Goal: Navigation & Orientation: Find specific page/section

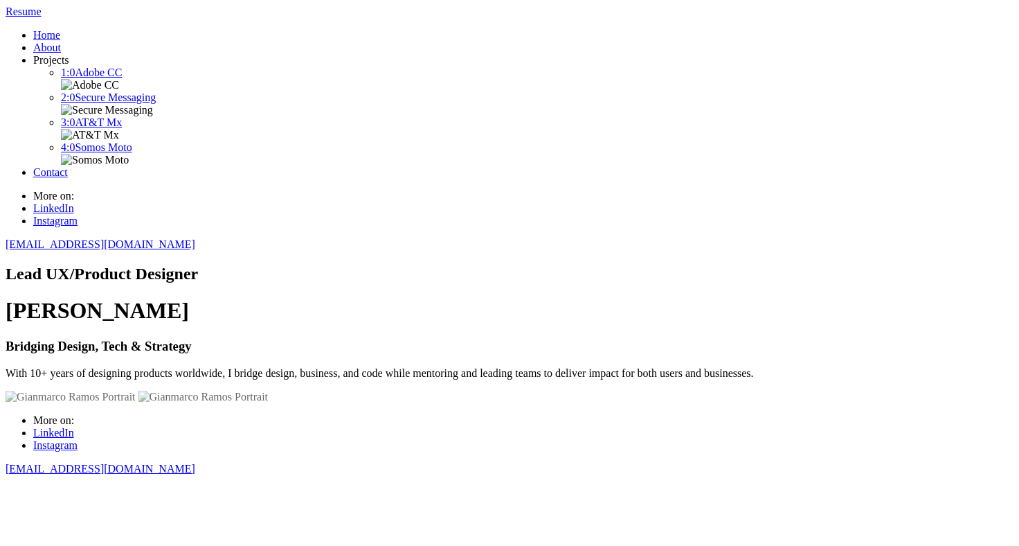
click at [68, 29] on header "Resume Home About Projects 1:0 Adobe CC 2:0 Secure Messaging 3:0 AT&T Mx 4:0 So…" at bounding box center [510, 128] width 1008 height 245
click at [6, 251] on span at bounding box center [6, 251] width 0 height 0
click at [132, 153] on link "4:0 Somos Moto" at bounding box center [96, 147] width 71 height 12
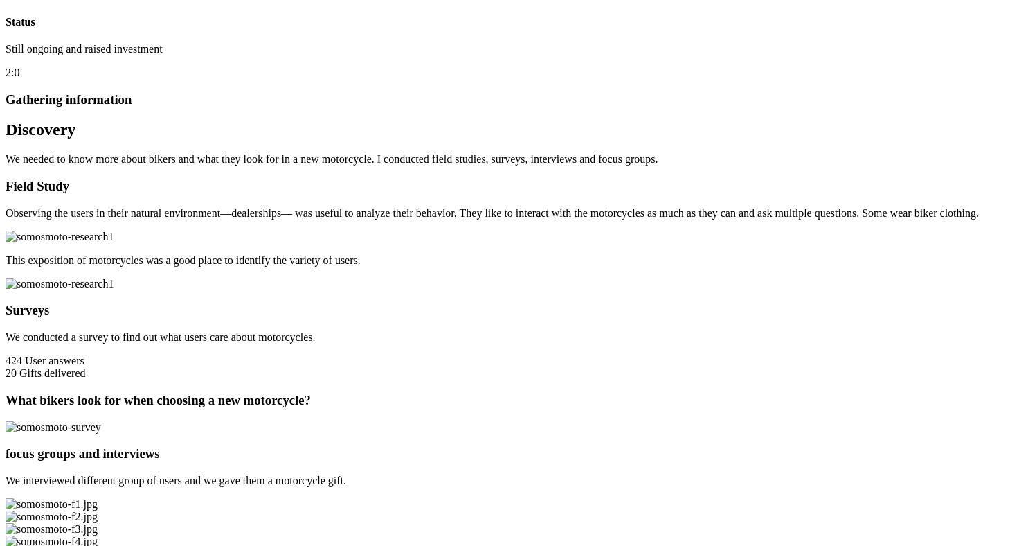
scroll to position [753, 0]
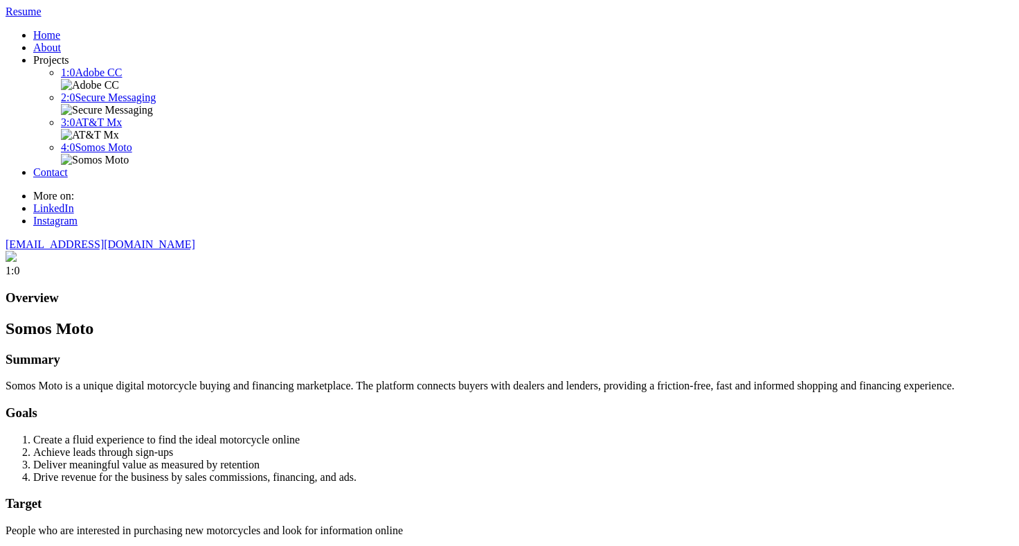
scroll to position [753, 0]
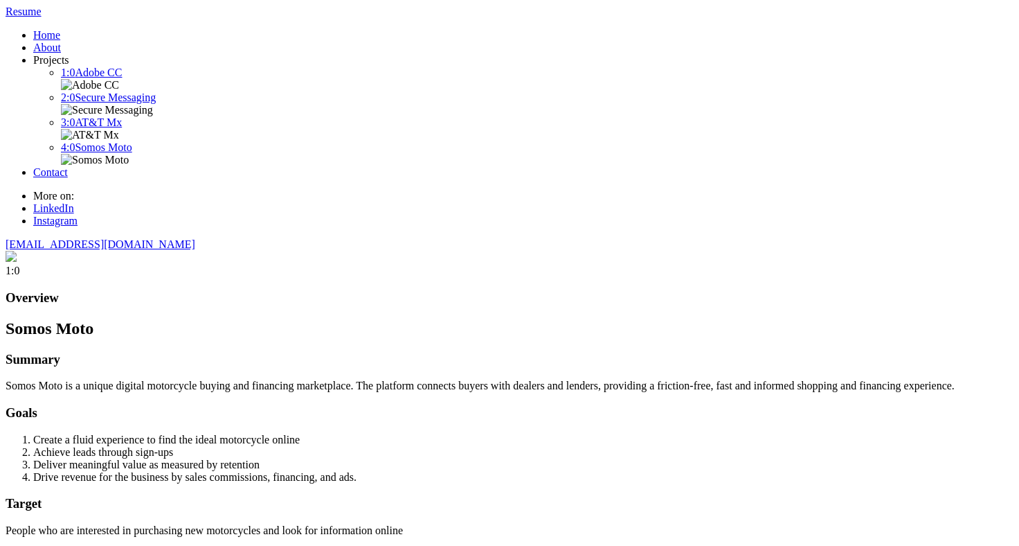
scroll to position [753, 0]
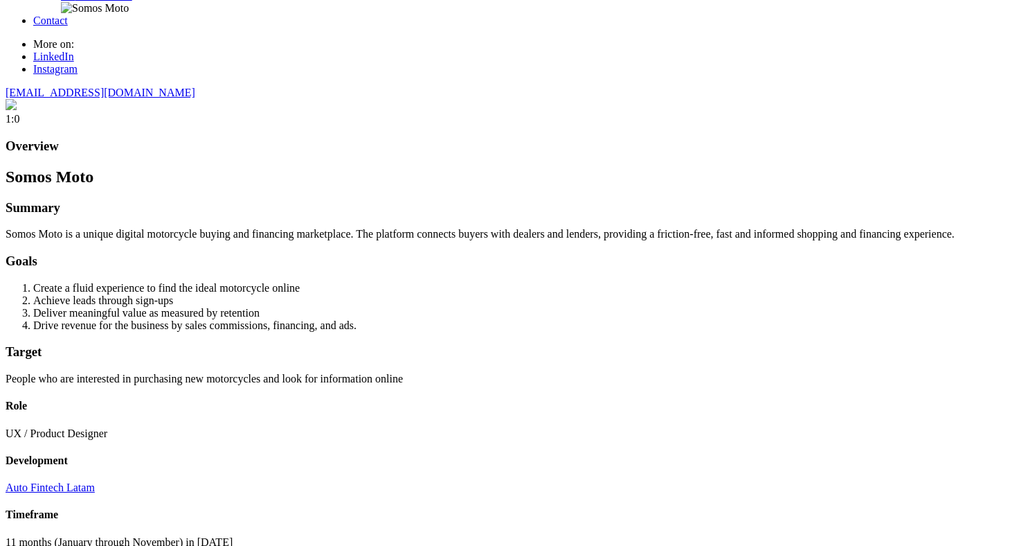
scroll to position [27, 0]
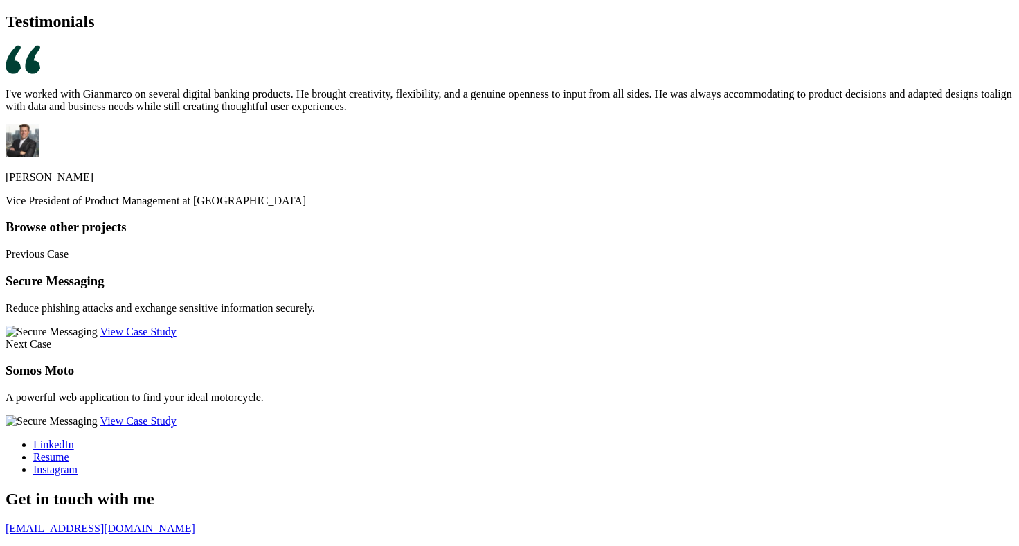
scroll to position [6895, 0]
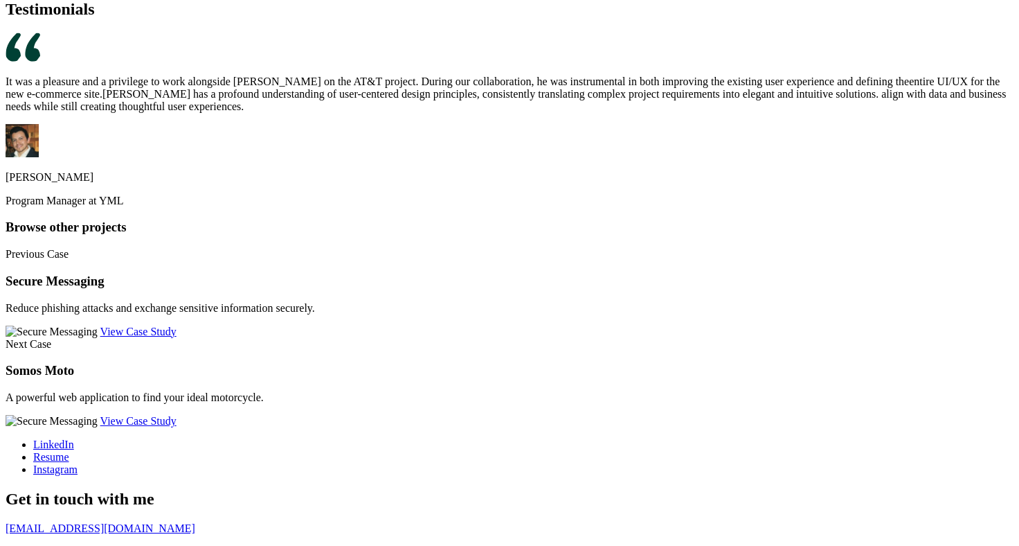
scroll to position [6990, 0]
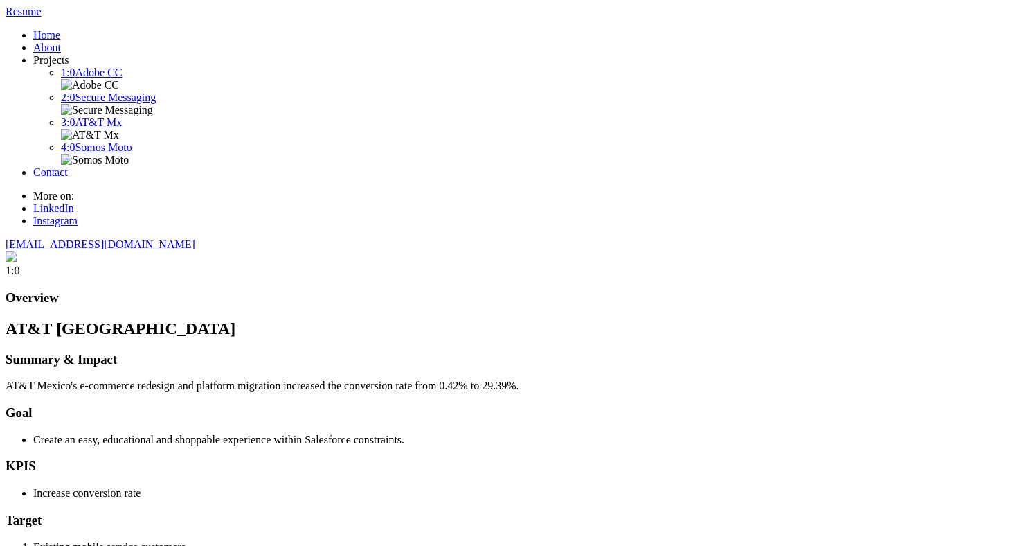
scroll to position [6990, 0]
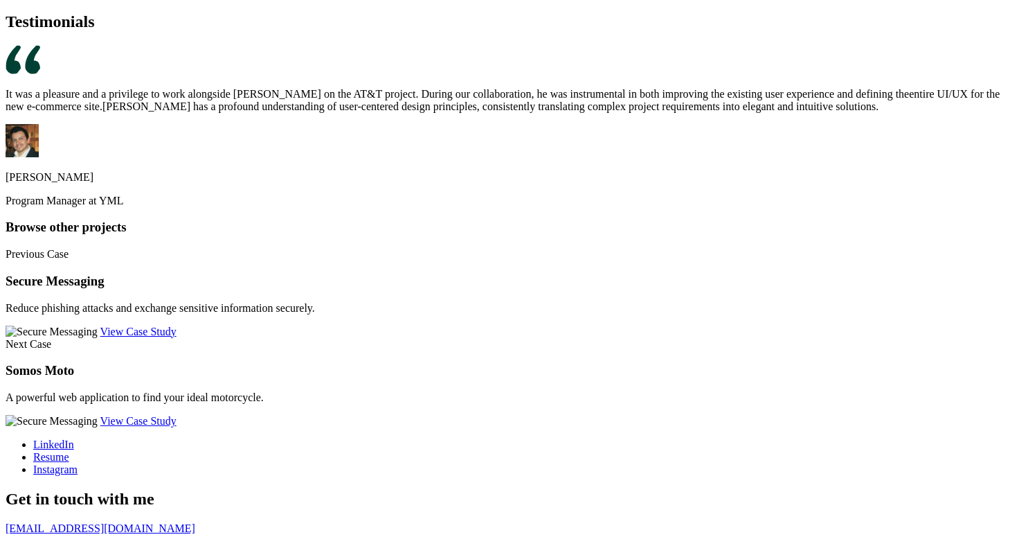
click at [154, 207] on div "It was a pleasure and a privilege to work alongside [PERSON_NAME] on the AT&T p…" at bounding box center [510, 126] width 1008 height 162
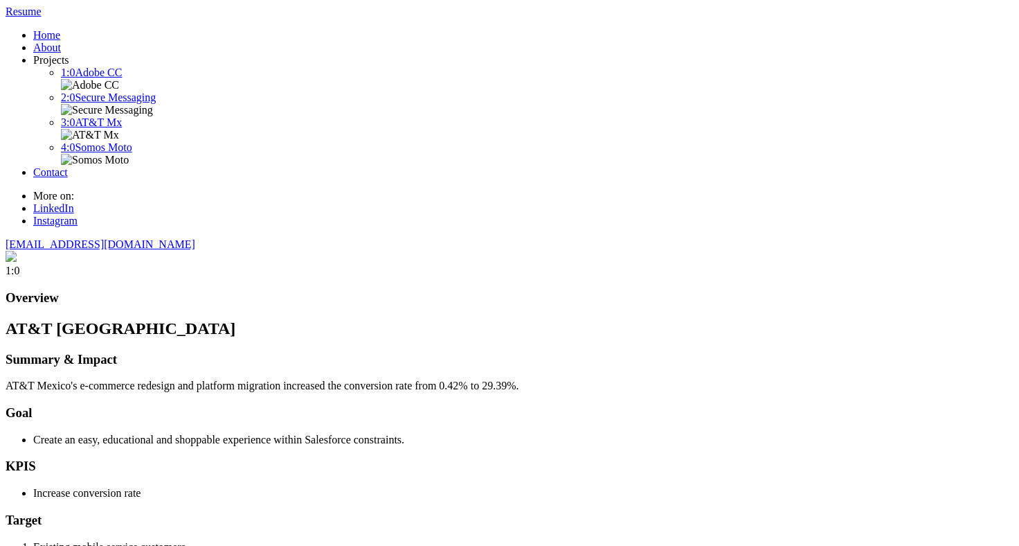
scroll to position [6936, 0]
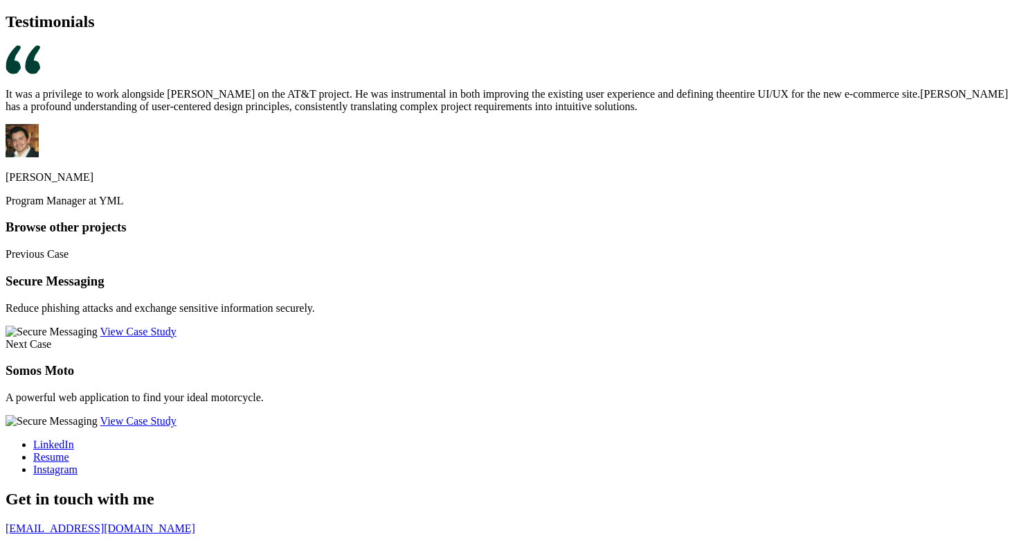
click at [168, 154] on div "5:0 The Impact of my work Testimonials It was a privilege to work alongside [PE…" at bounding box center [510, 82] width 1008 height 249
click at [60, 207] on section "5:0 The Impact of my work Testimonials It was a privilege to work alongside [PE…" at bounding box center [510, 82] width 1008 height 249
